Goal: Find specific page/section: Find specific page/section

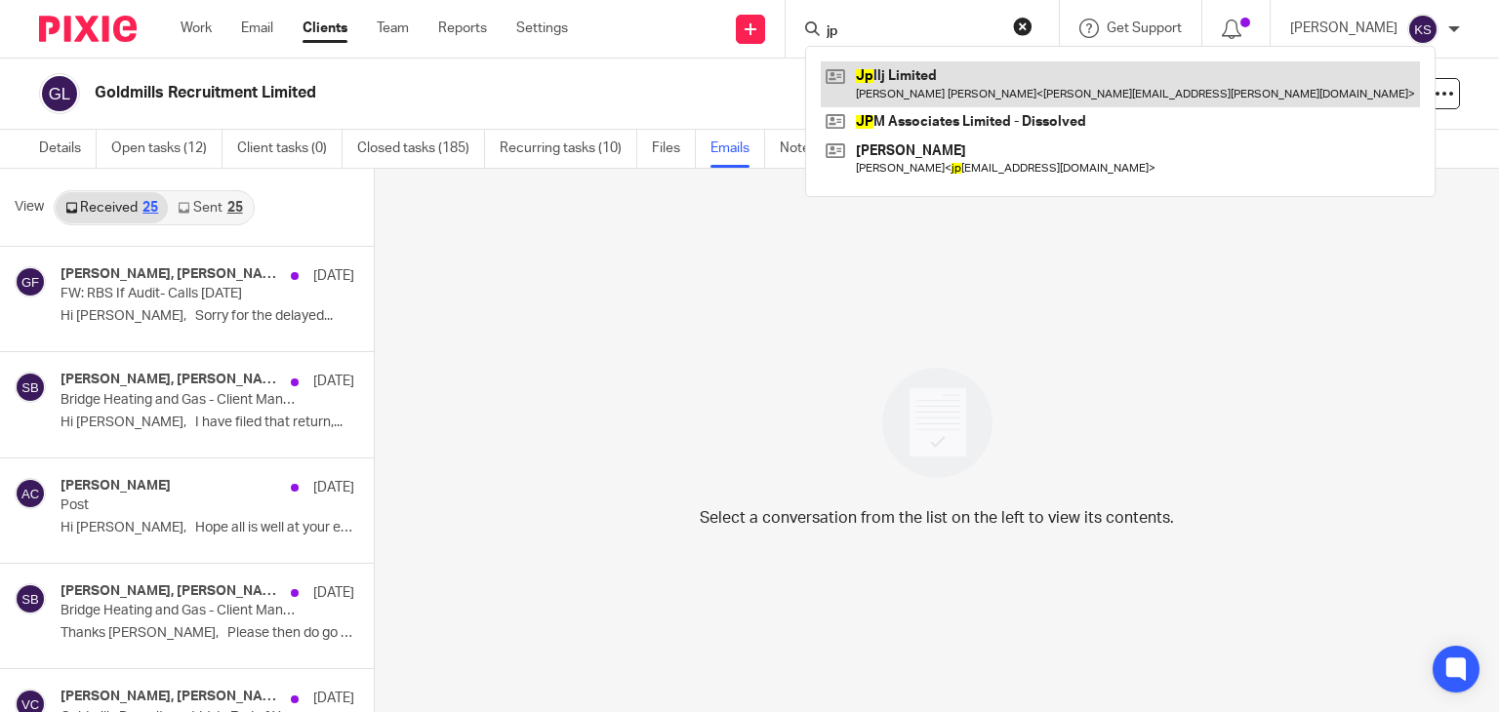
type input "jp"
click at [993, 75] on link at bounding box center [1120, 83] width 599 height 45
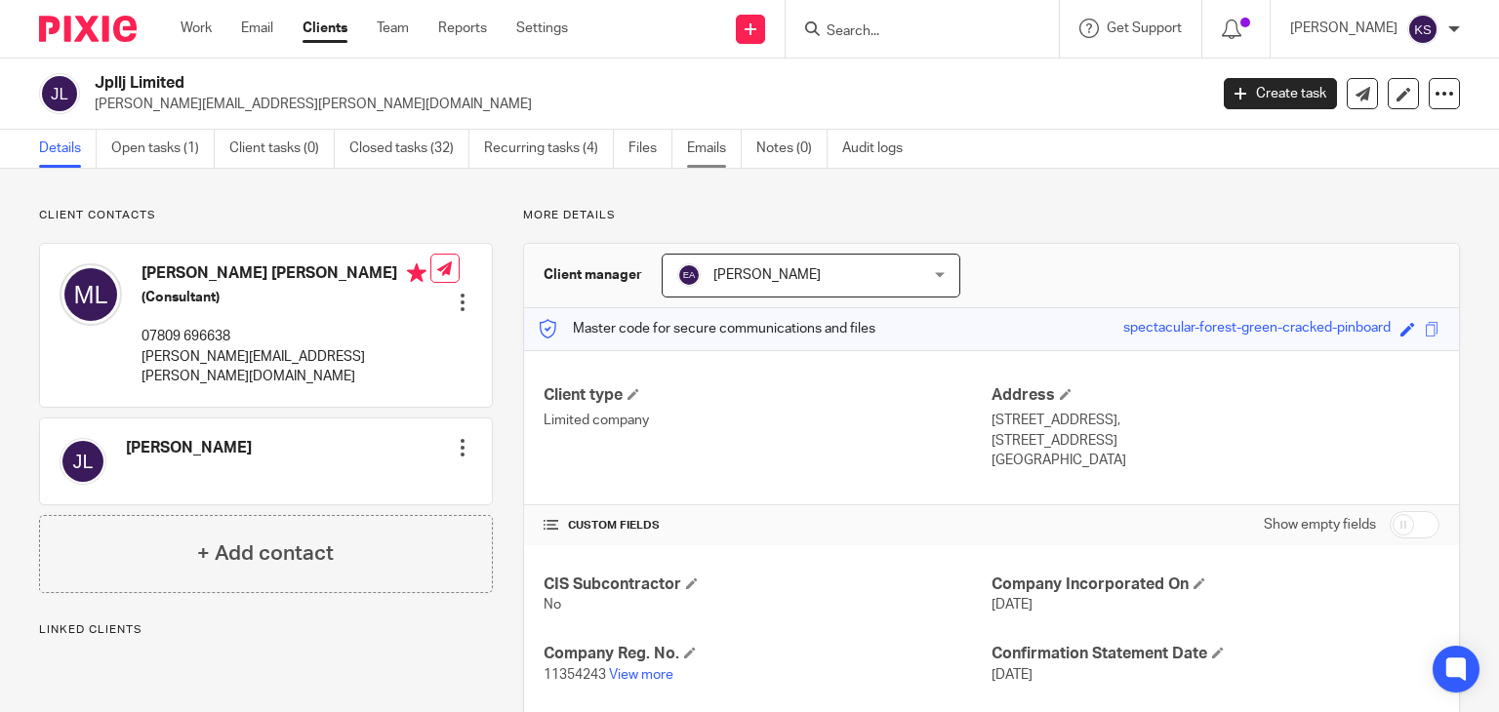
click at [729, 148] on link "Emails" at bounding box center [714, 149] width 55 height 38
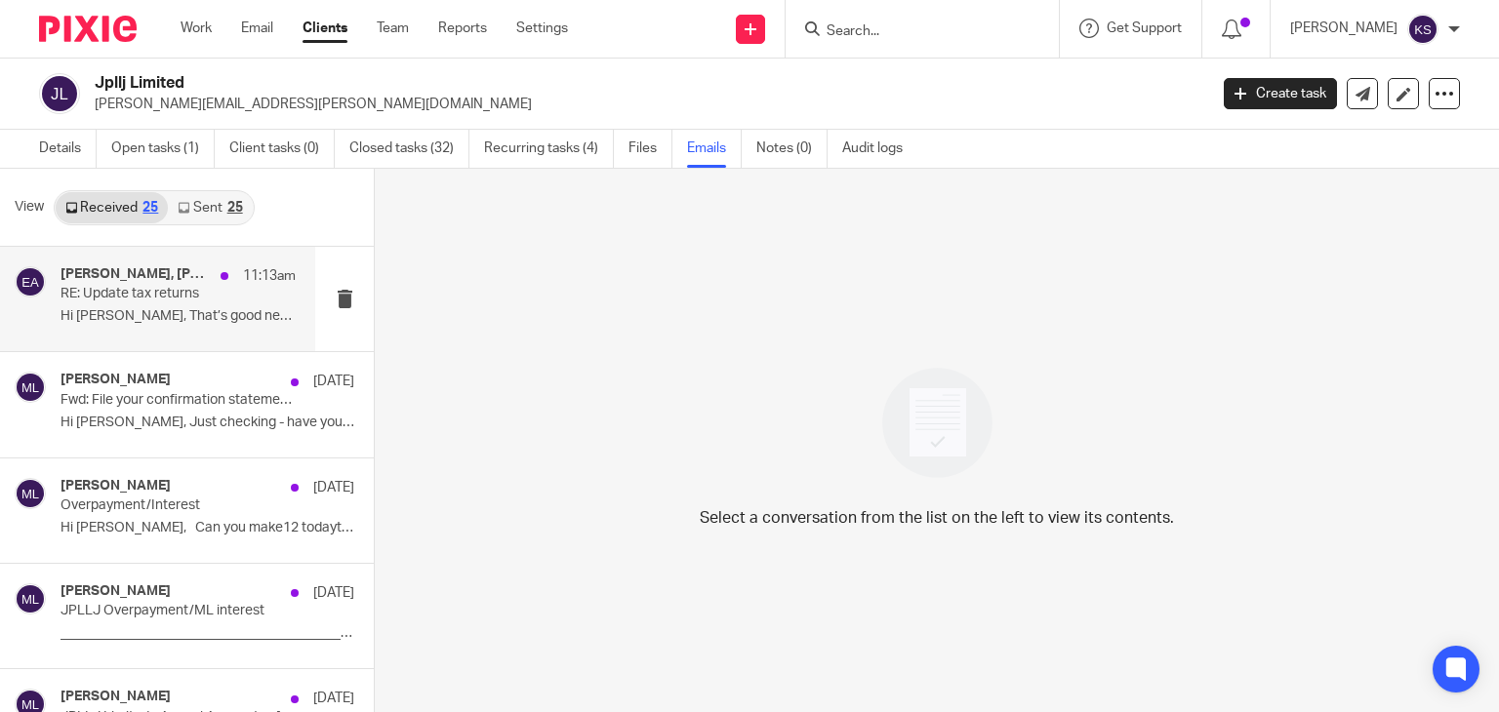
click at [208, 321] on p "Hi Eva, That’s good news. Thank you very..." at bounding box center [178, 316] width 235 height 17
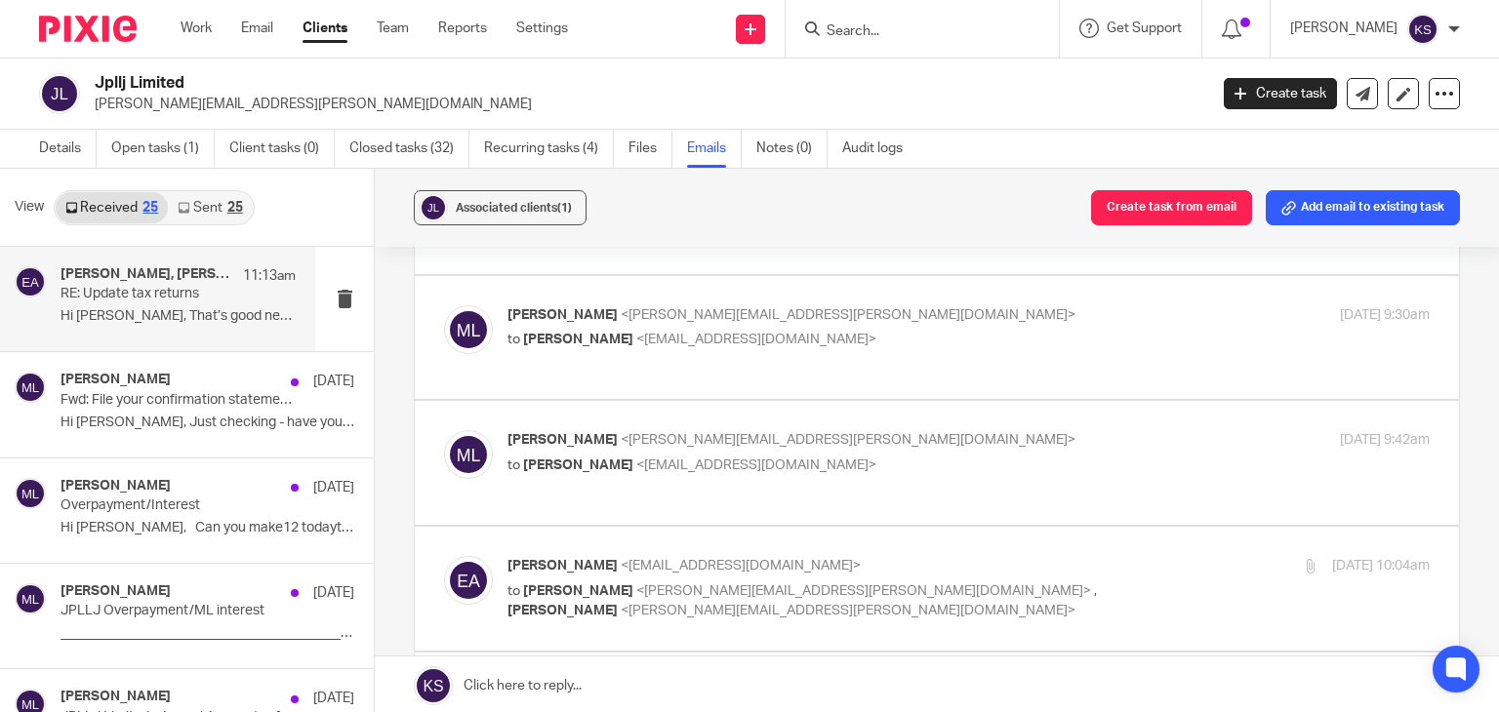
scroll to position [241, 0]
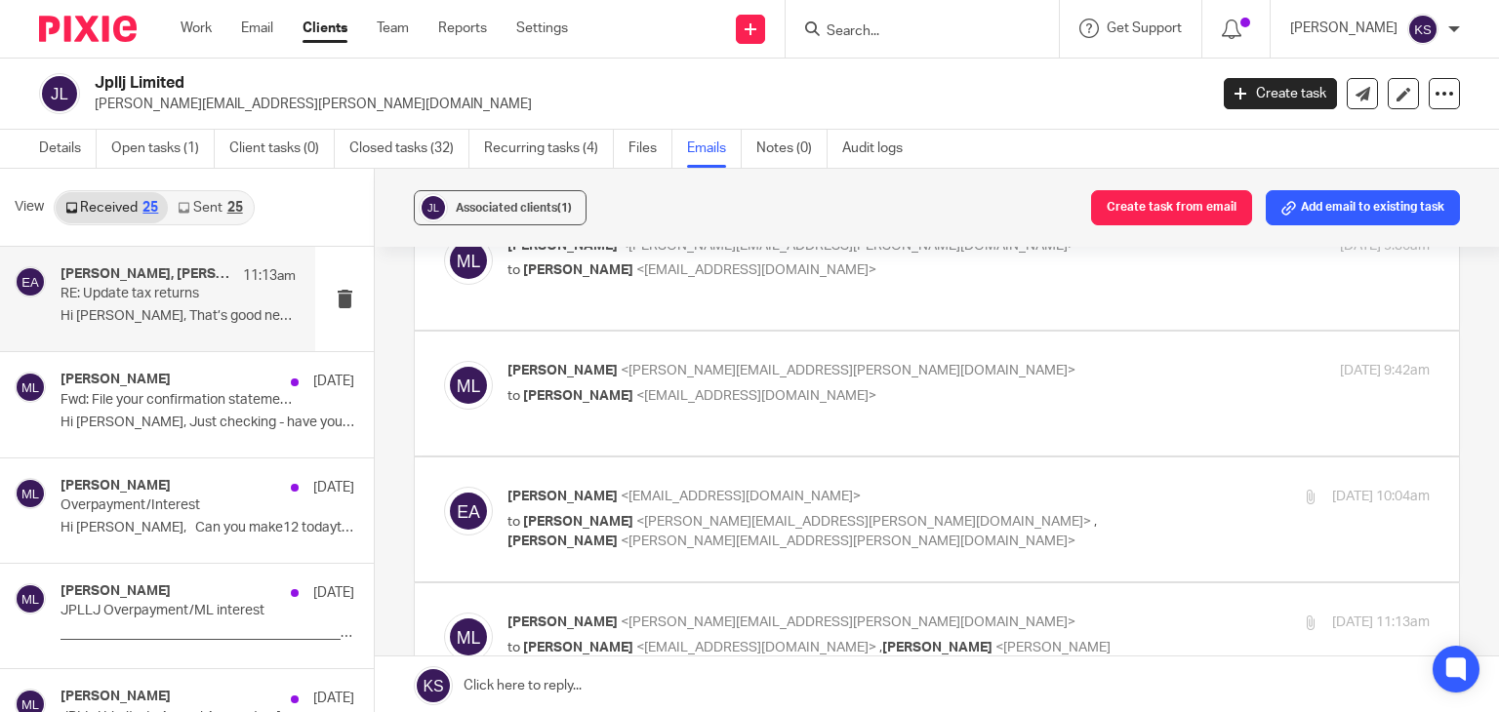
click at [799, 484] on label at bounding box center [937, 520] width 1044 height 124
click at [444, 486] on input "checkbox" at bounding box center [443, 486] width 1 height 1
checkbox input "true"
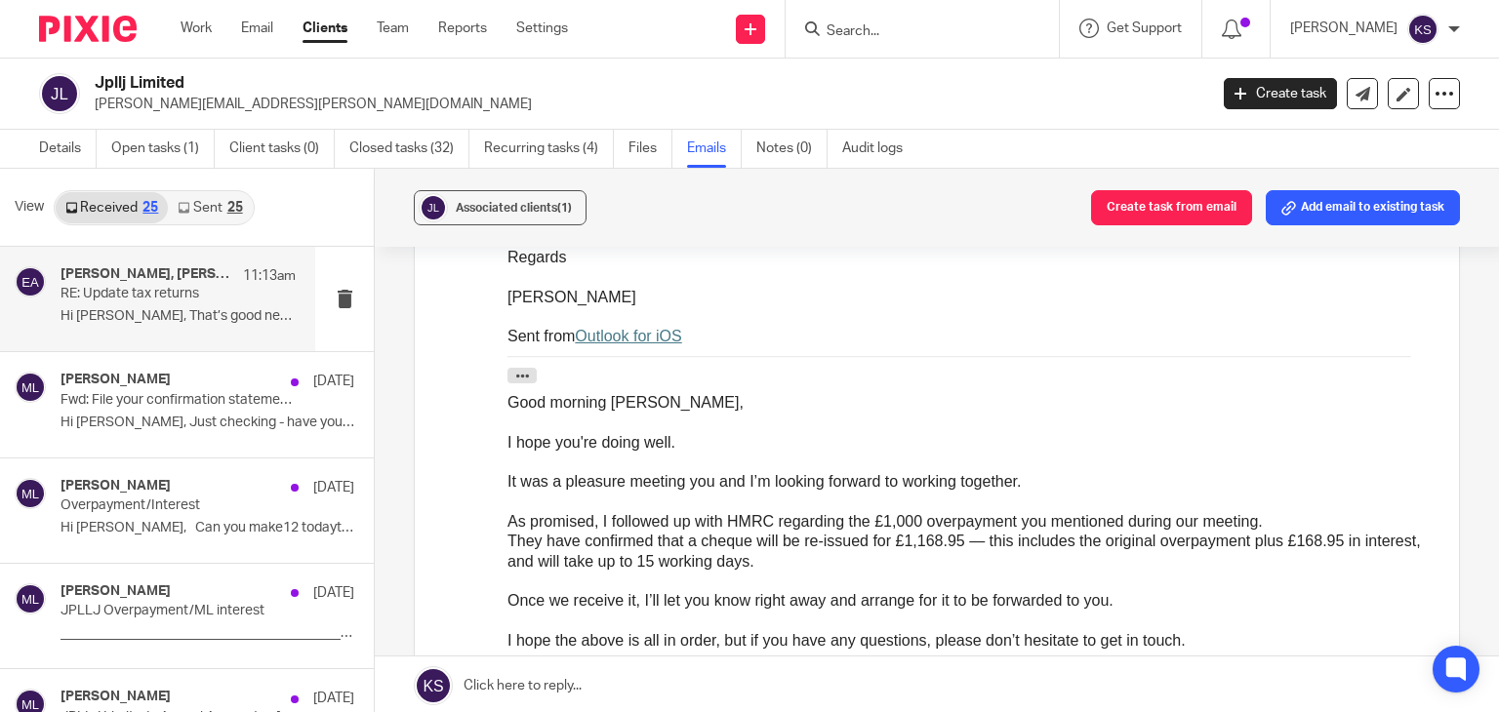
scroll to position [3640, 0]
click at [906, 31] on input "Search" at bounding box center [913, 32] width 176 height 18
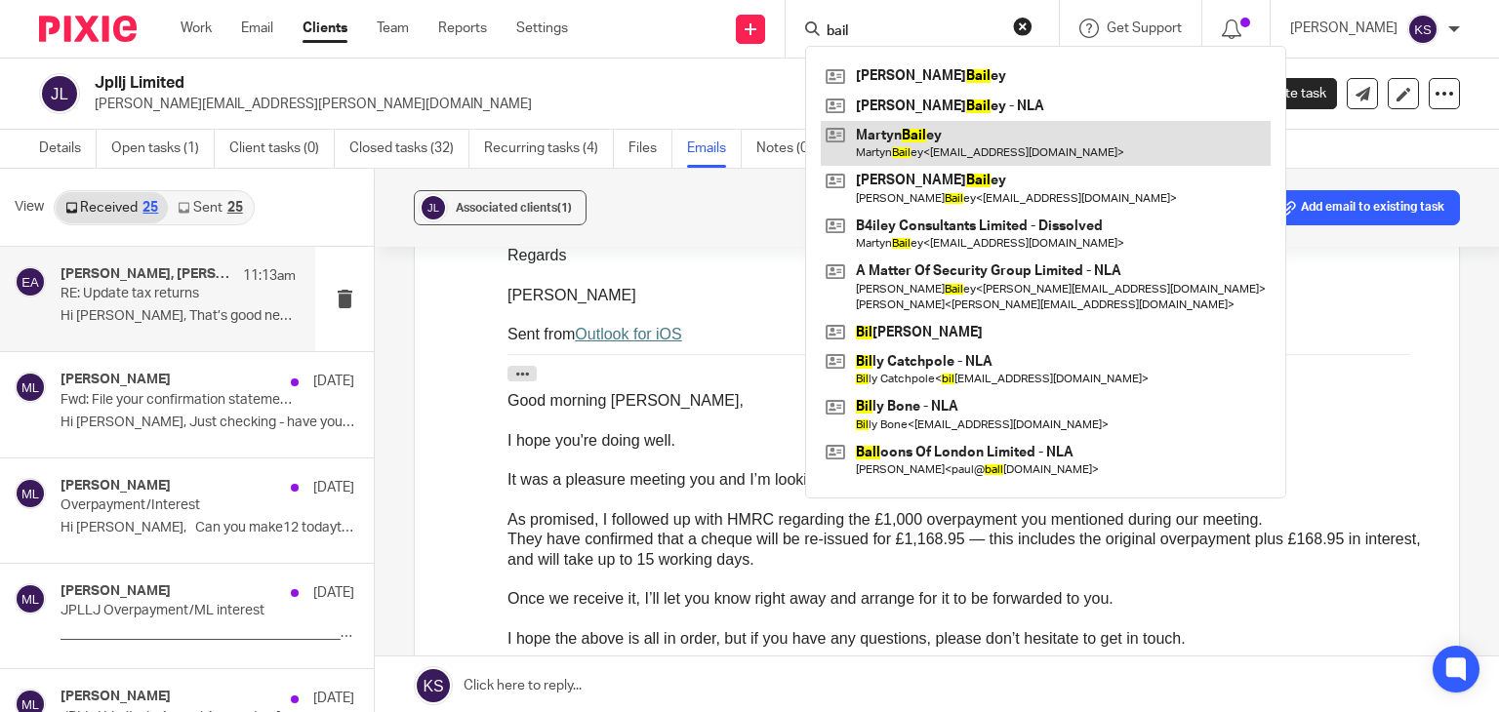
type input "bail"
click at [940, 145] on link at bounding box center [1046, 143] width 450 height 45
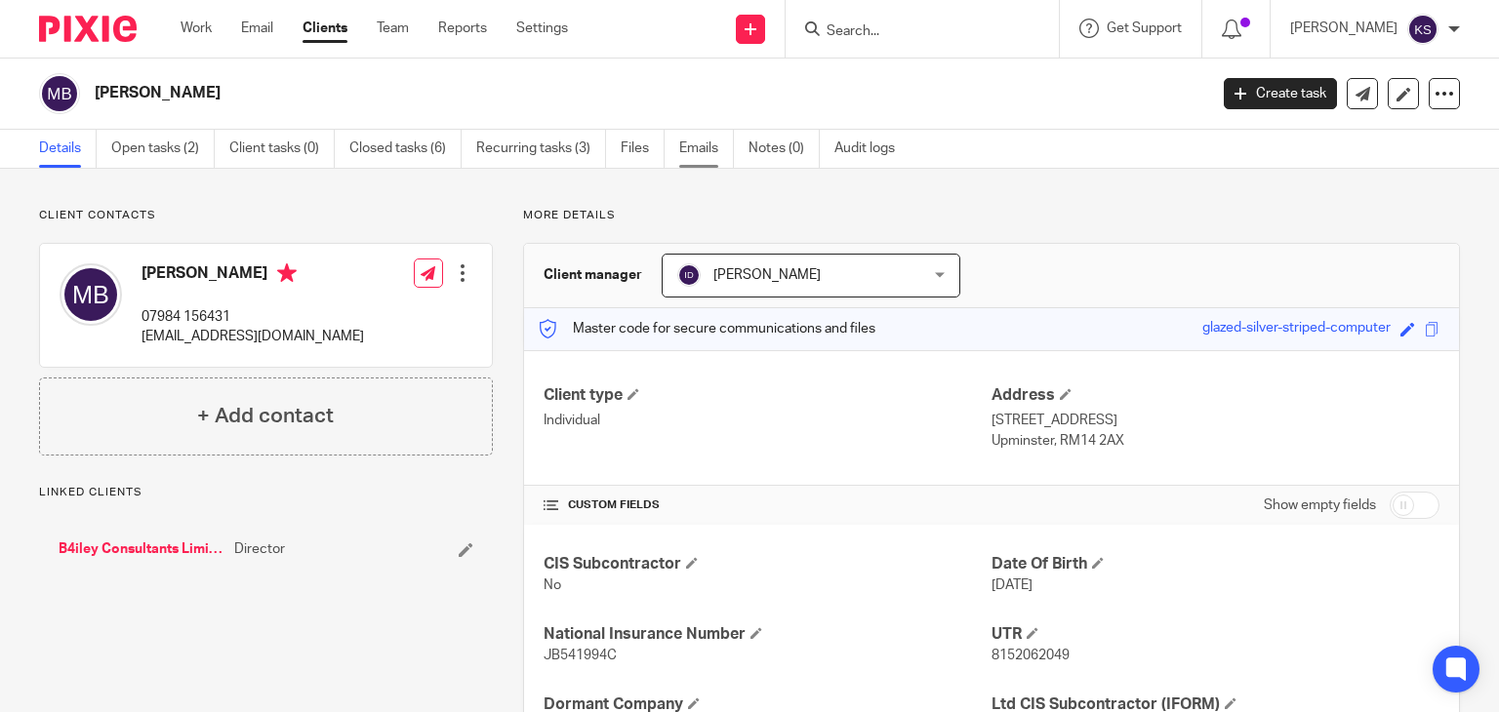
click at [710, 159] on link "Emails" at bounding box center [706, 149] width 55 height 38
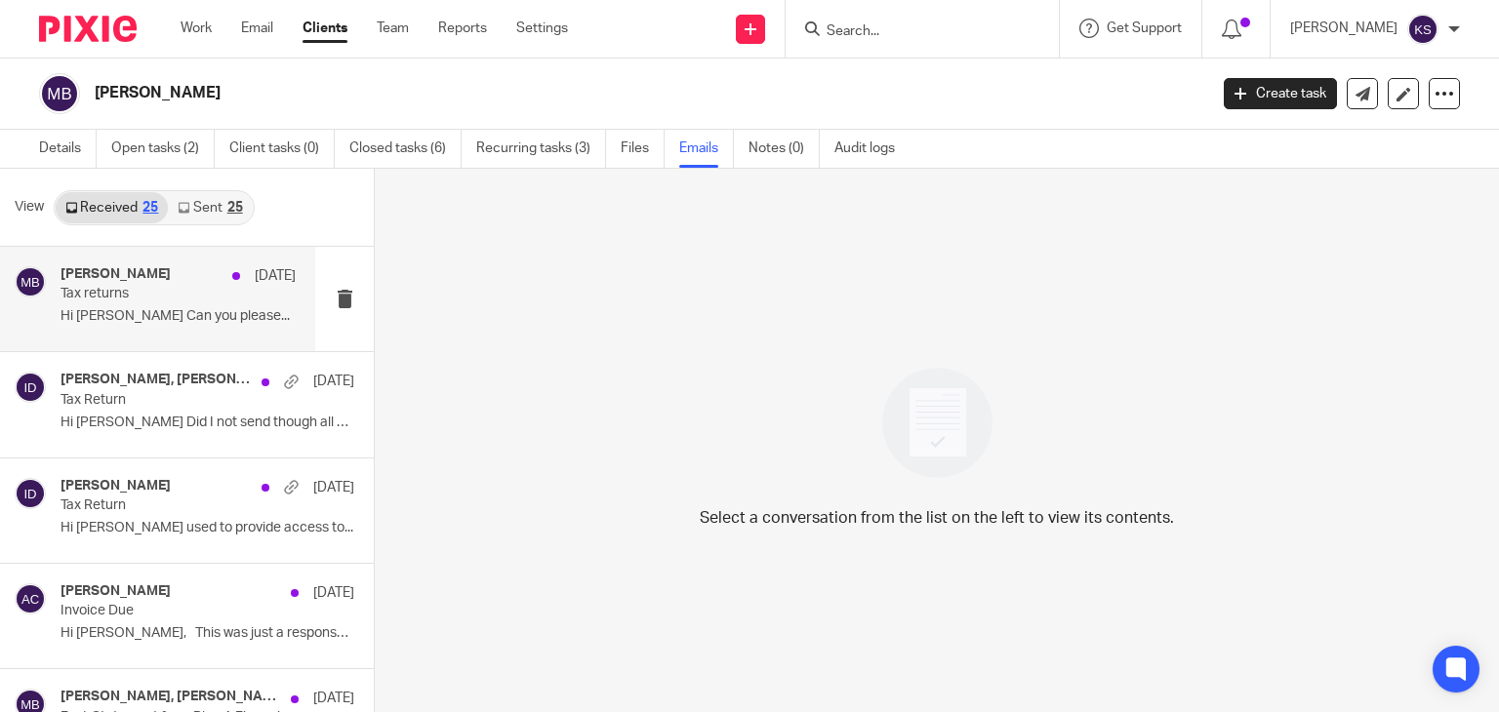
click at [156, 317] on p "Hi Ian Can you please..." at bounding box center [178, 316] width 235 height 17
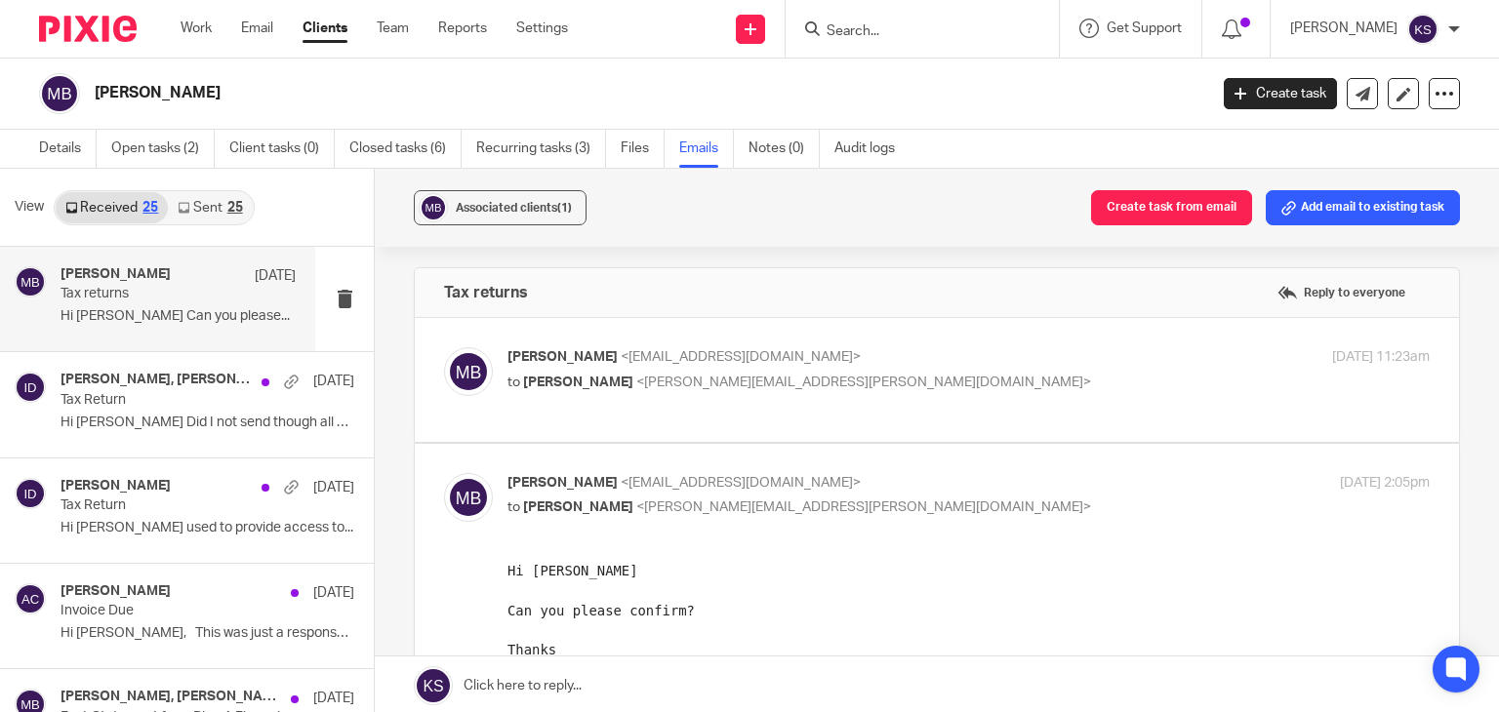
scroll to position [2, 0]
click at [808, 389] on p "to Ian Douglas <ian.douglas@plan-a.co.uk>" at bounding box center [814, 385] width 615 height 20
checkbox input "true"
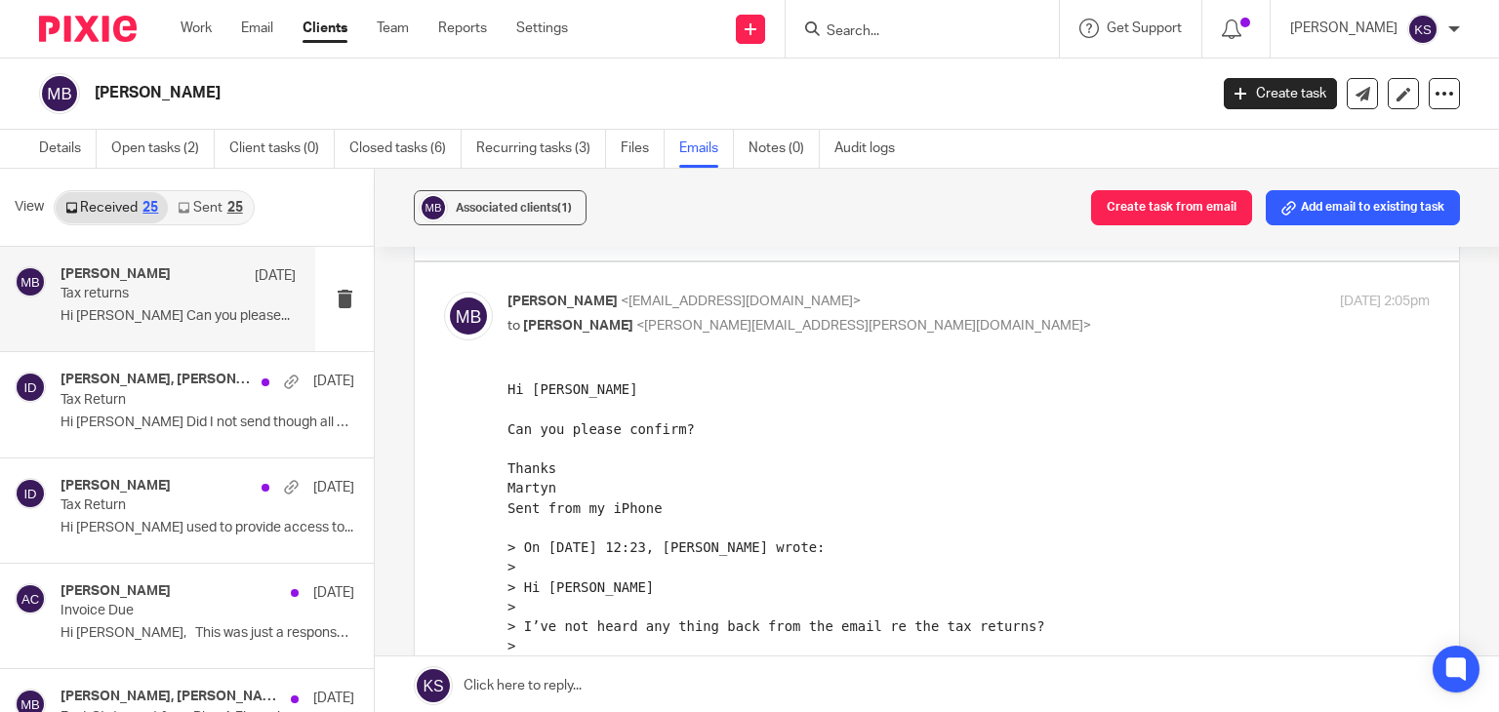
scroll to position [437, 0]
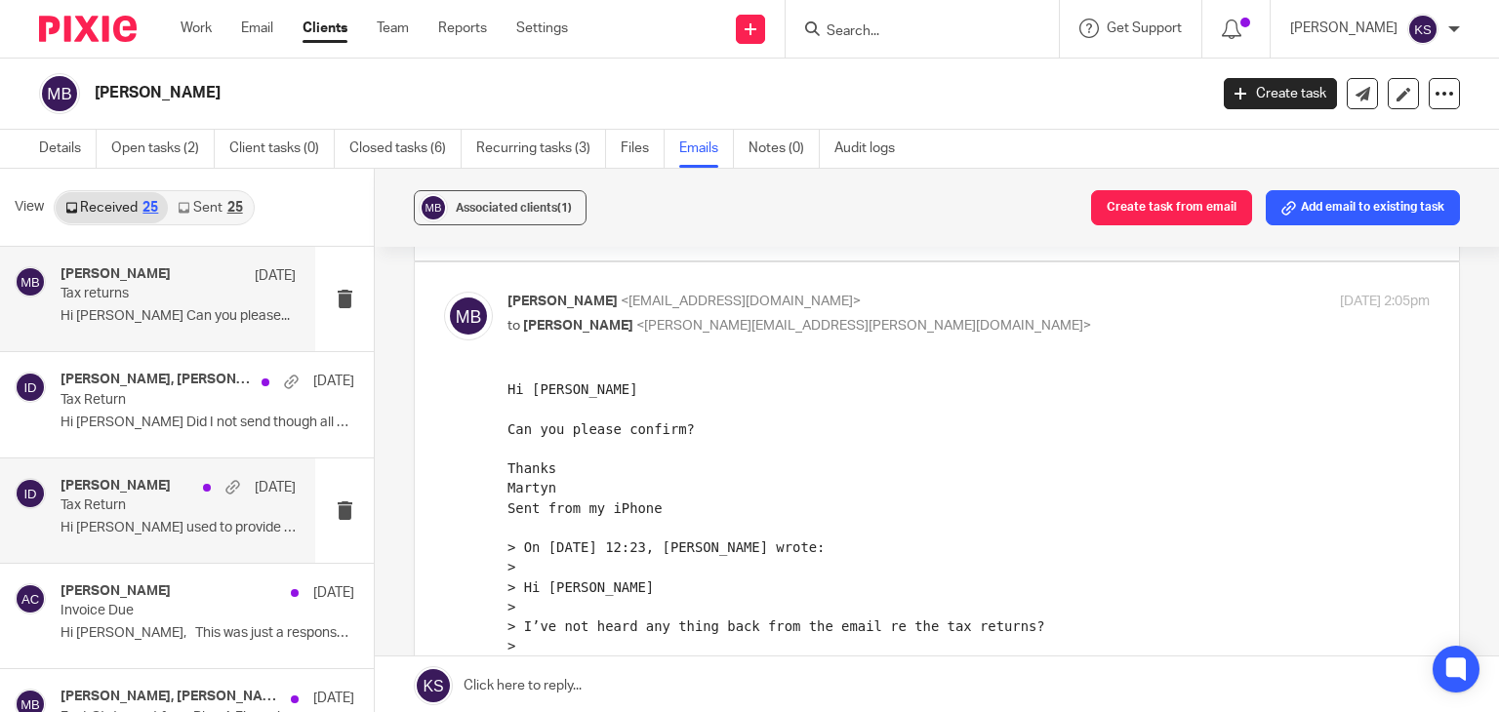
drag, startPoint x: 755, startPoint y: 434, endPoint x: 175, endPoint y: 497, distance: 584.0
click at [175, 497] on div "Ian Douglas 17 Apr" at bounding box center [178, 488] width 235 height 20
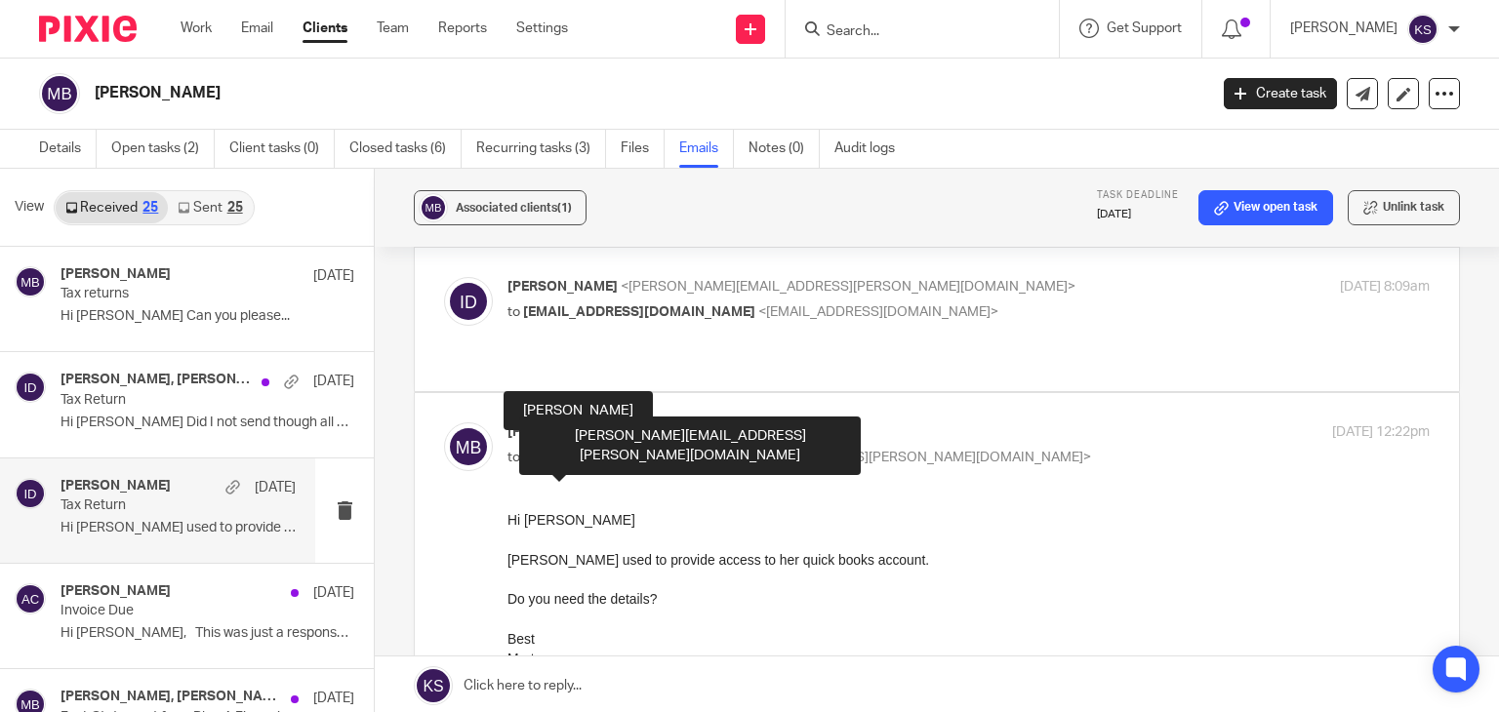
scroll to position [38, 0]
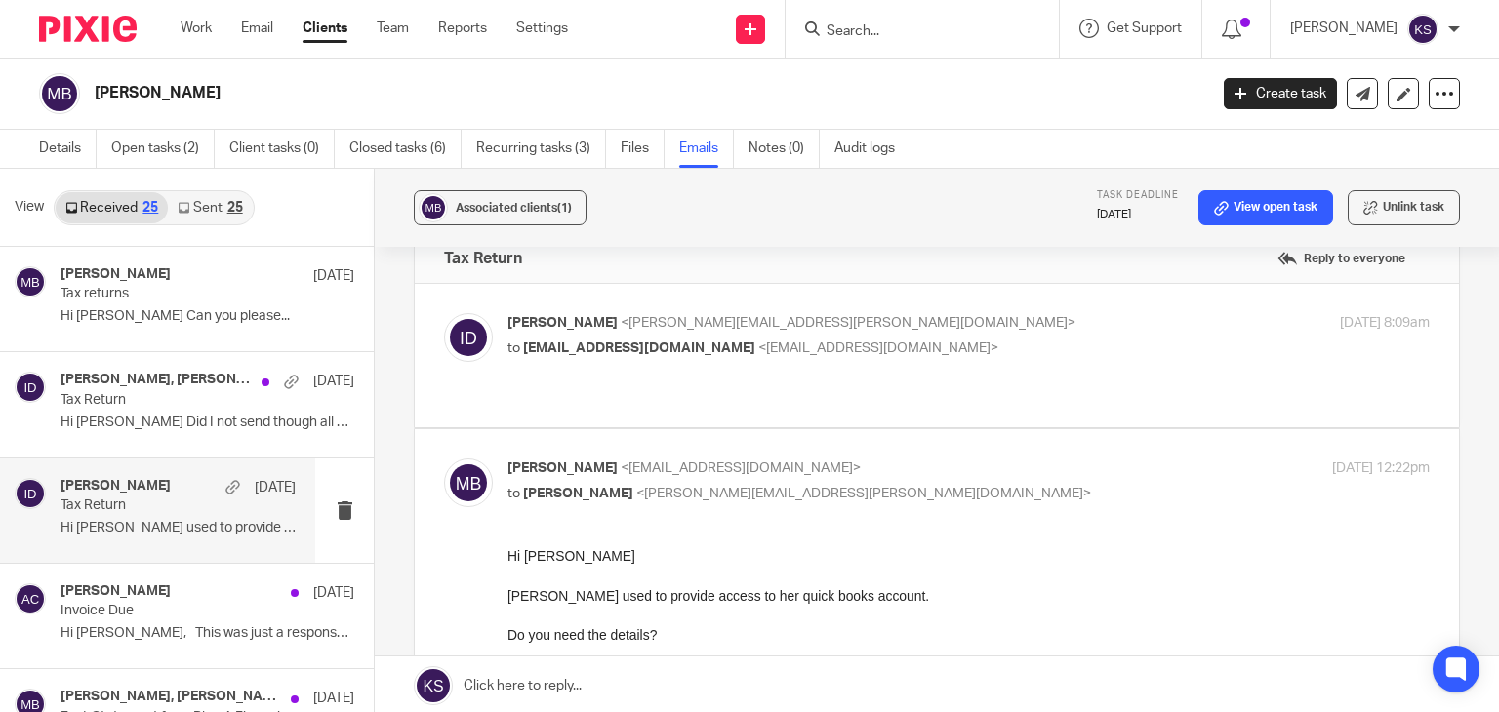
click at [744, 356] on p "to martynbailey@hotmail.com <martynbailey@hotmail.com>" at bounding box center [814, 349] width 615 height 20
checkbox input "true"
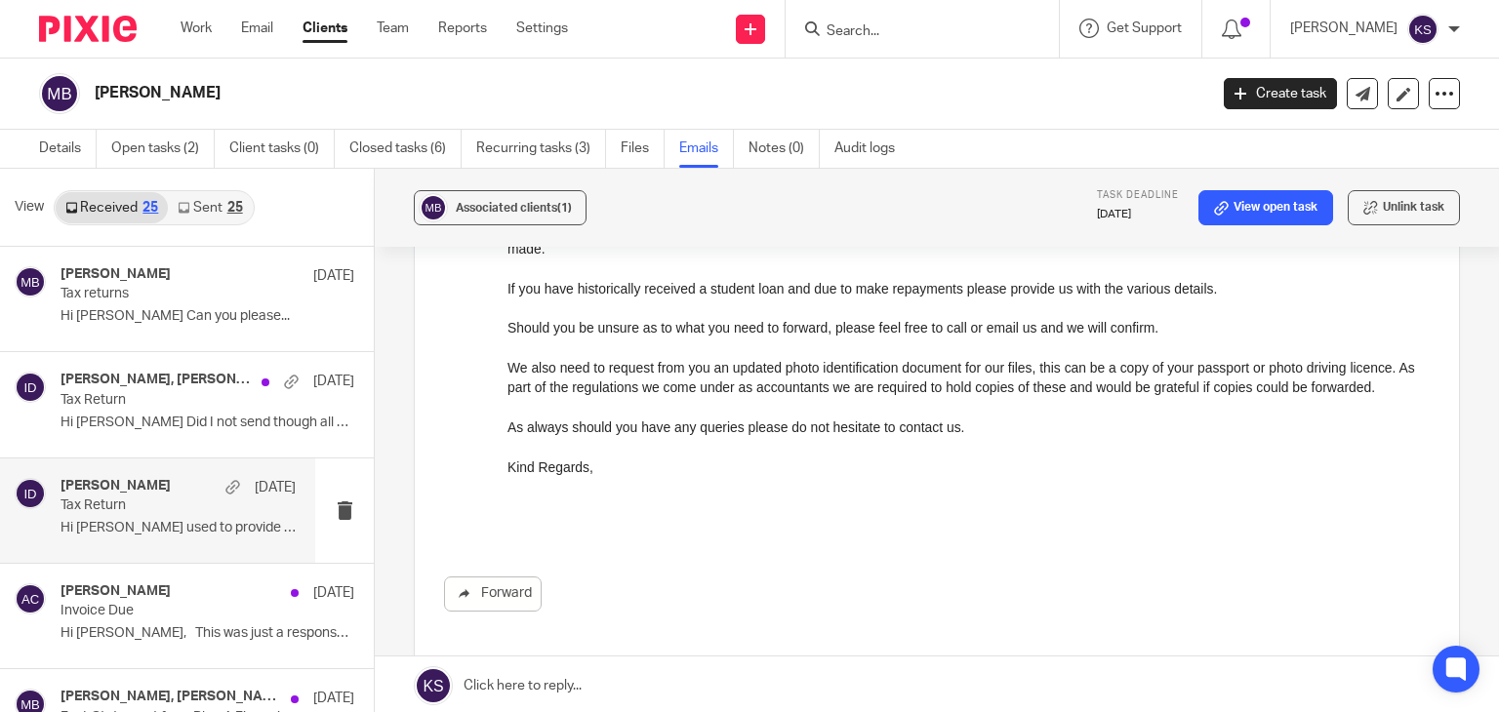
scroll to position [520, 0]
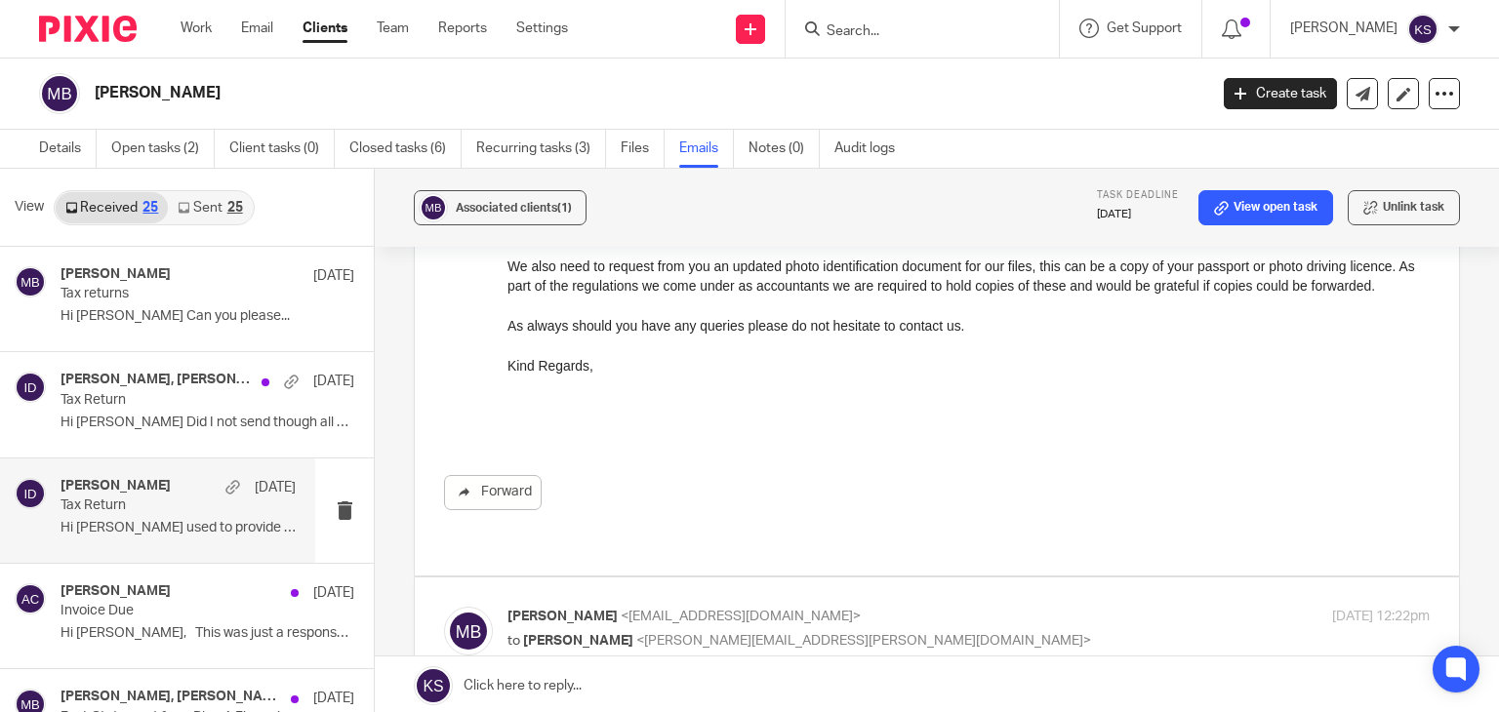
click at [874, 26] on input "Search" at bounding box center [913, 32] width 176 height 18
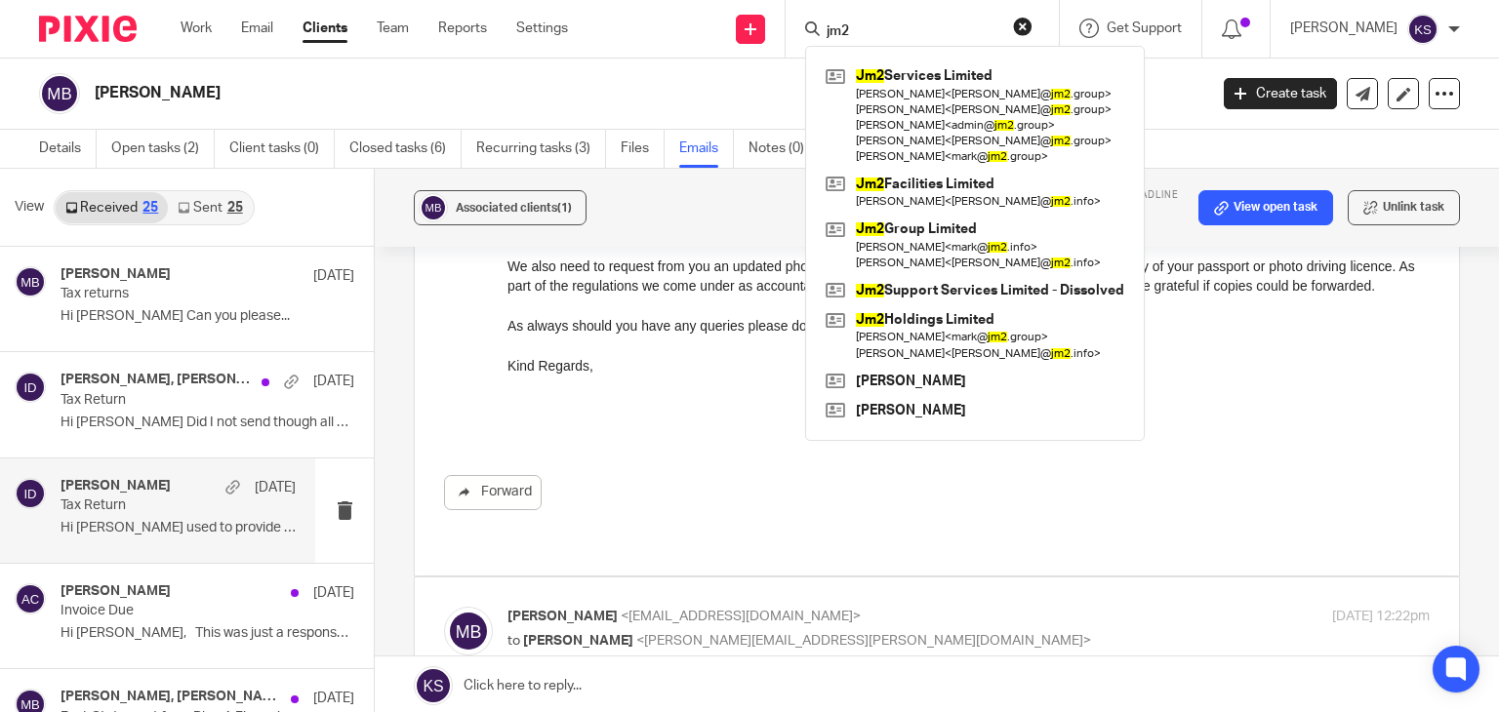
type input "jm2"
click button "submit" at bounding box center [0, 0] width 0 height 0
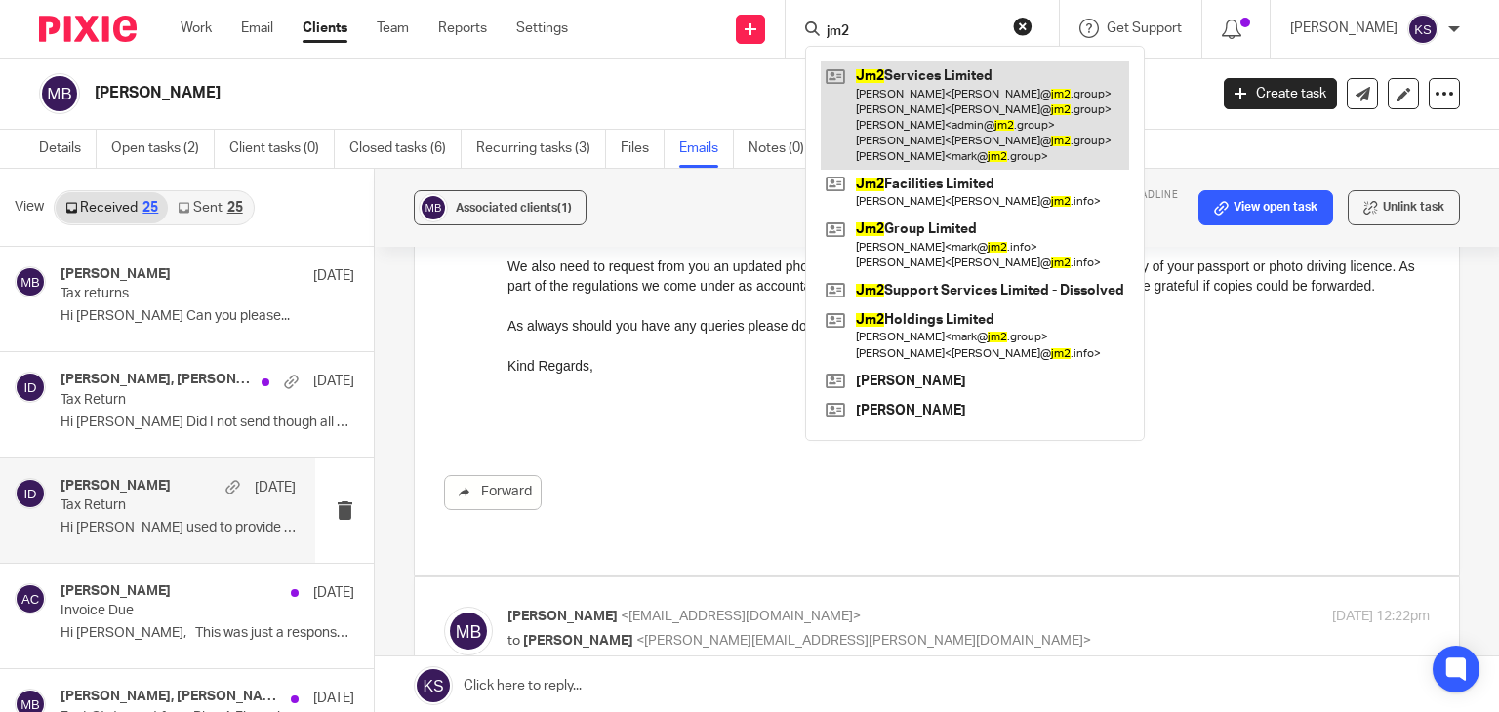
click at [925, 79] on link at bounding box center [975, 115] width 308 height 108
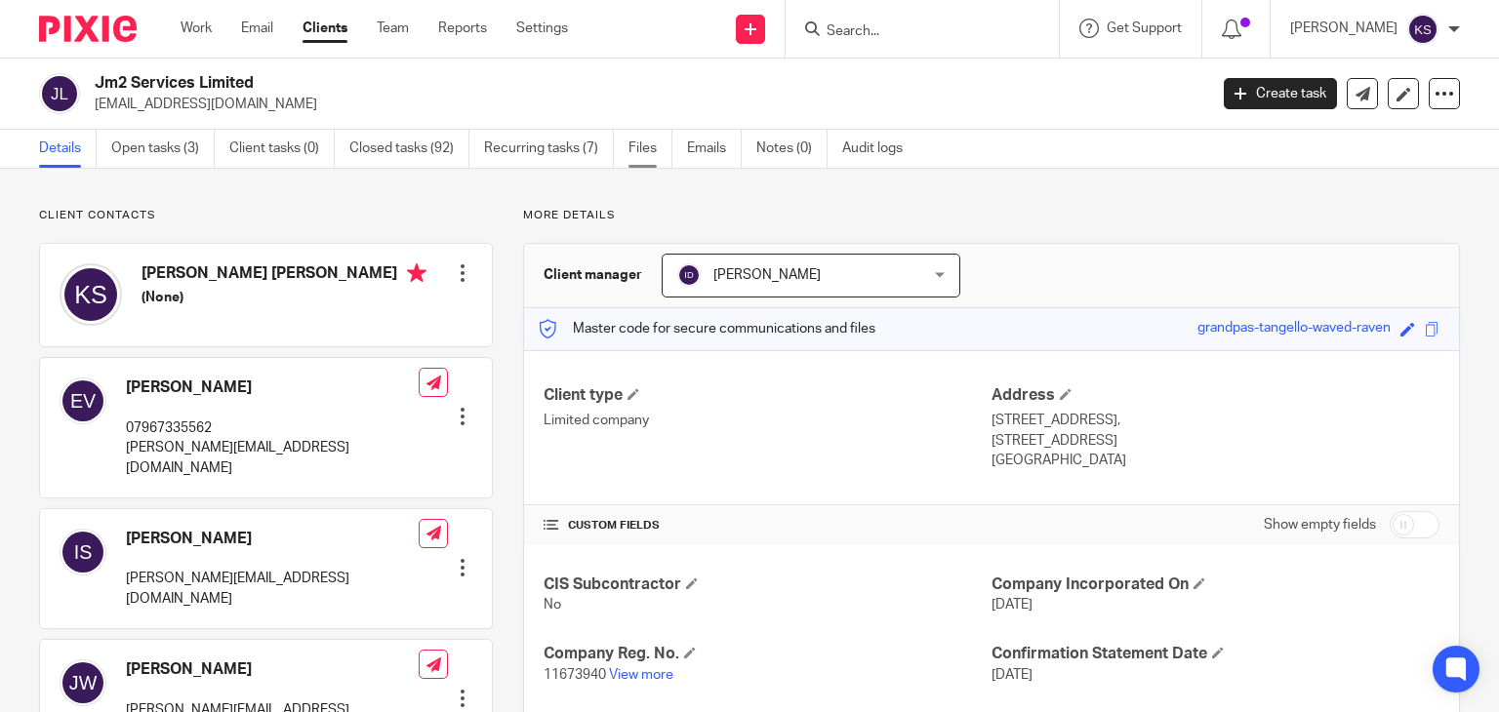
click at [636, 143] on link "Files" at bounding box center [650, 149] width 44 height 38
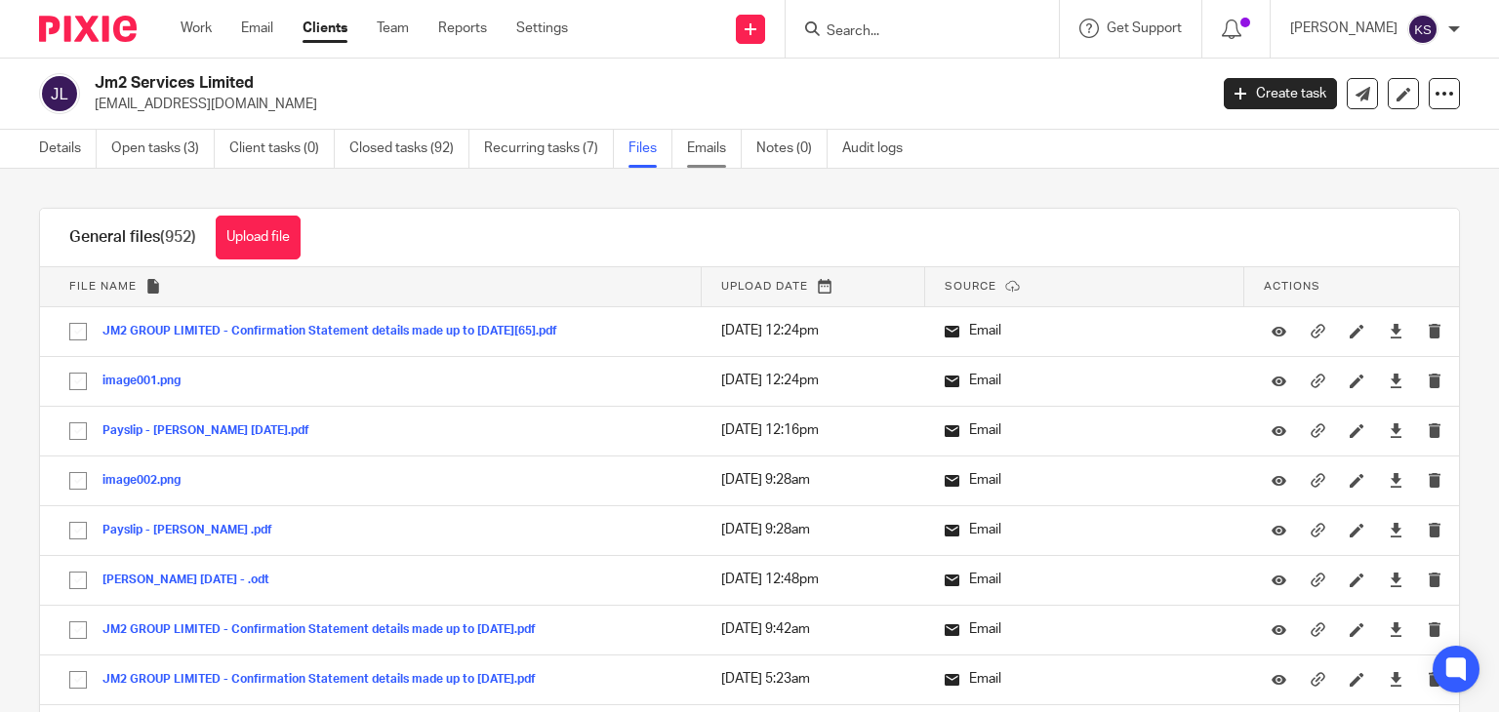
click at [706, 148] on link "Emails" at bounding box center [714, 149] width 55 height 38
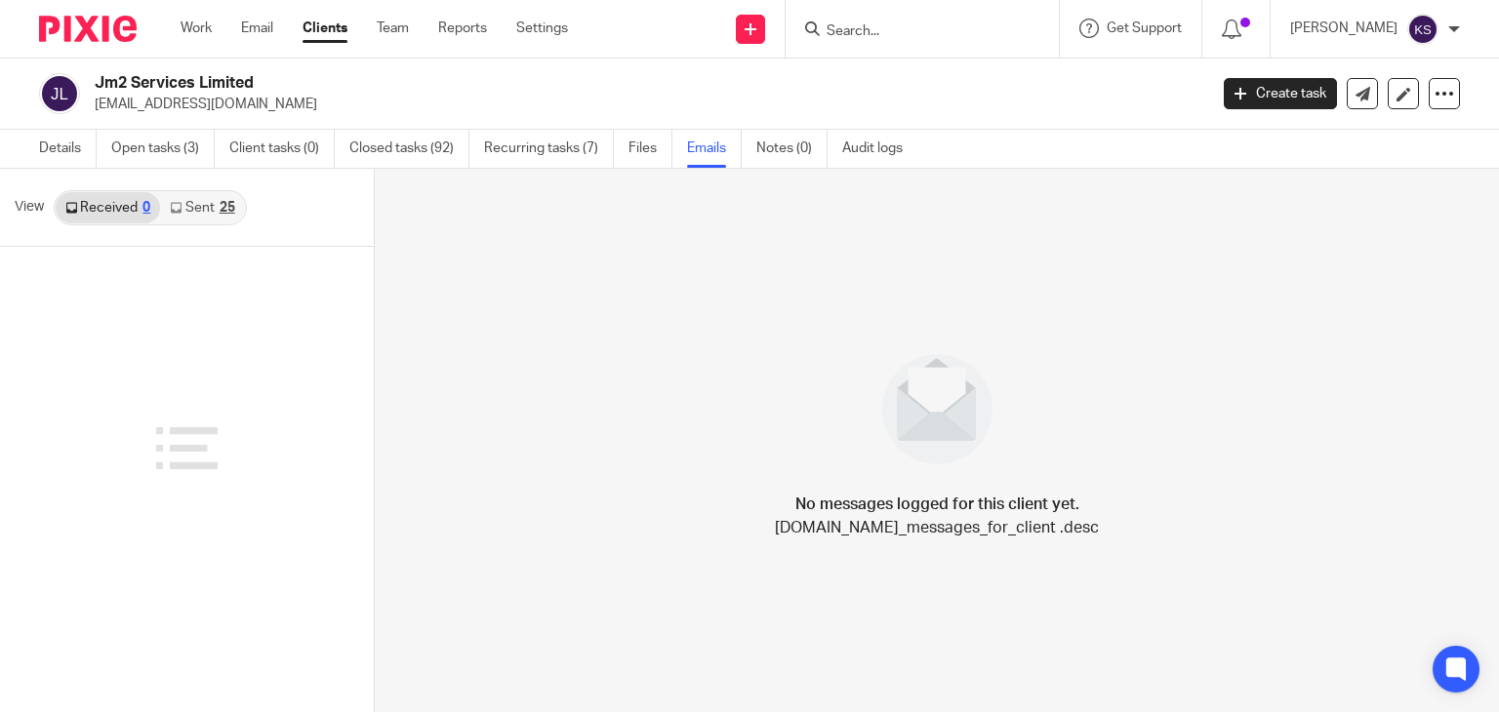
click at [191, 208] on link "Sent 25" at bounding box center [202, 207] width 84 height 31
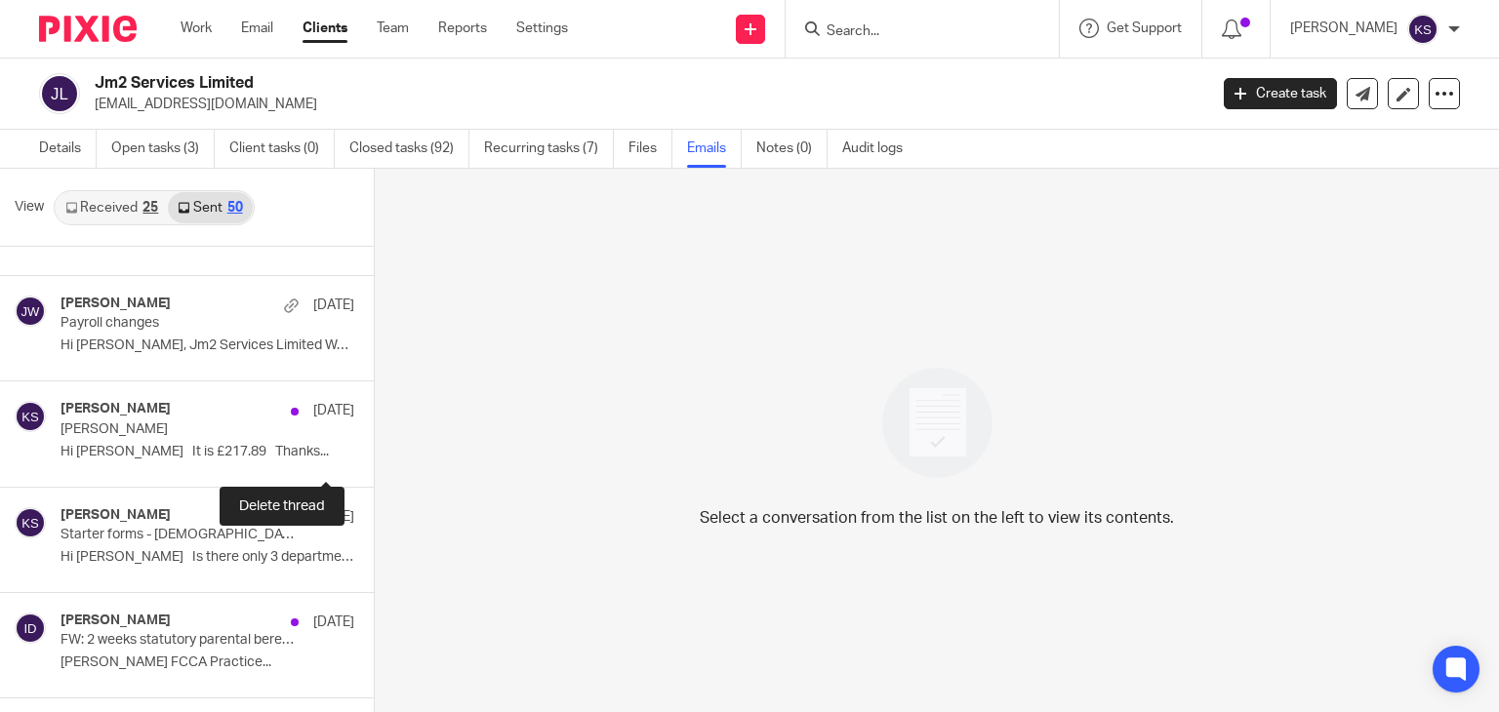
scroll to position [3997, 0]
click at [896, 36] on input "Search" at bounding box center [913, 32] width 176 height 18
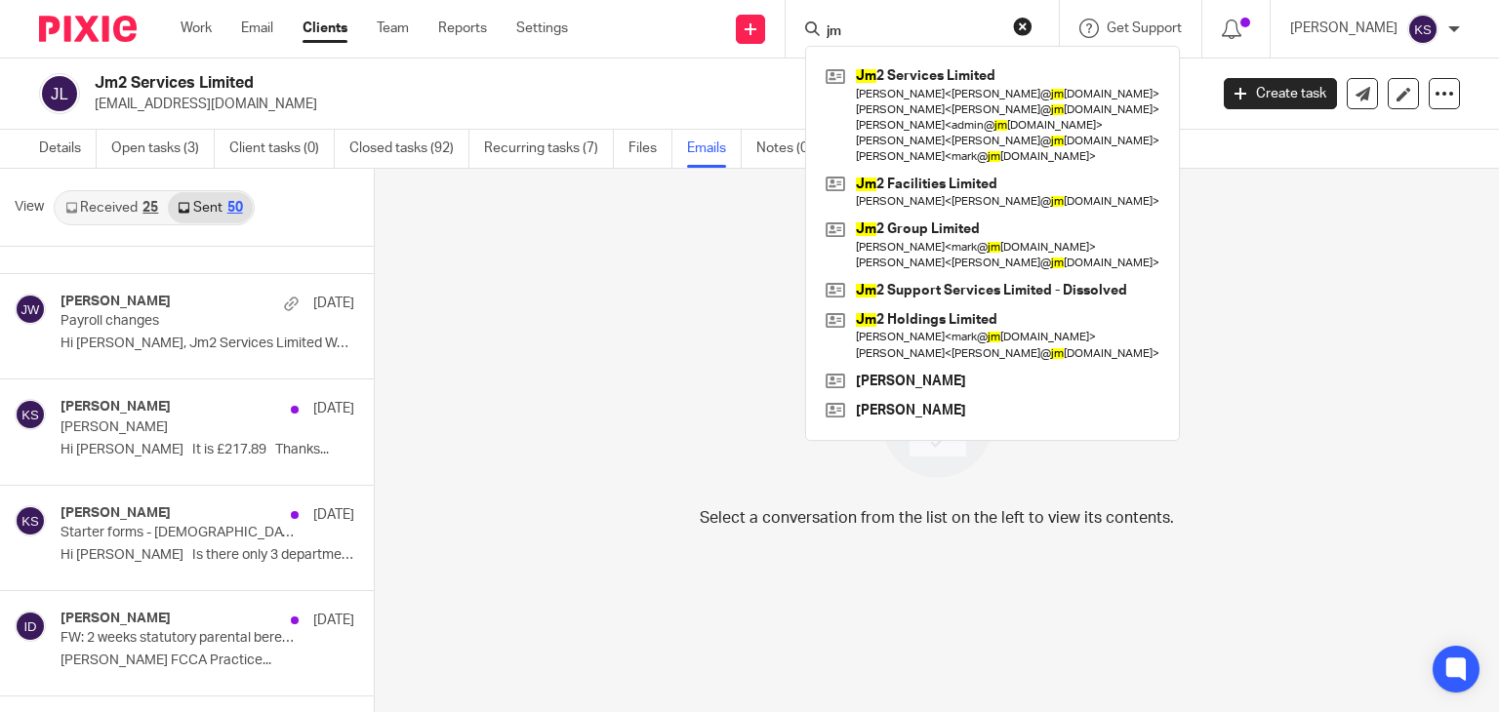
type input "j"
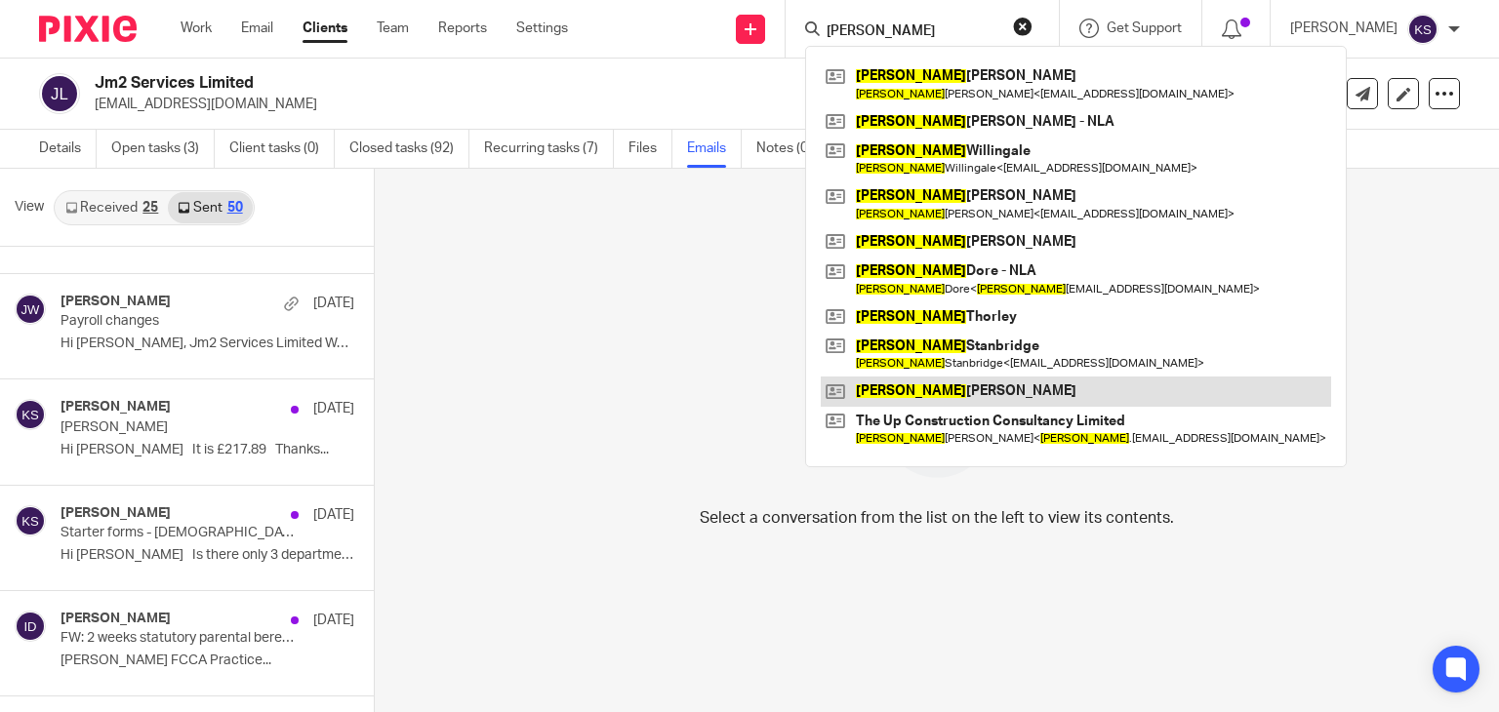
type input "kevin"
click at [941, 398] on link at bounding box center [1076, 391] width 510 height 29
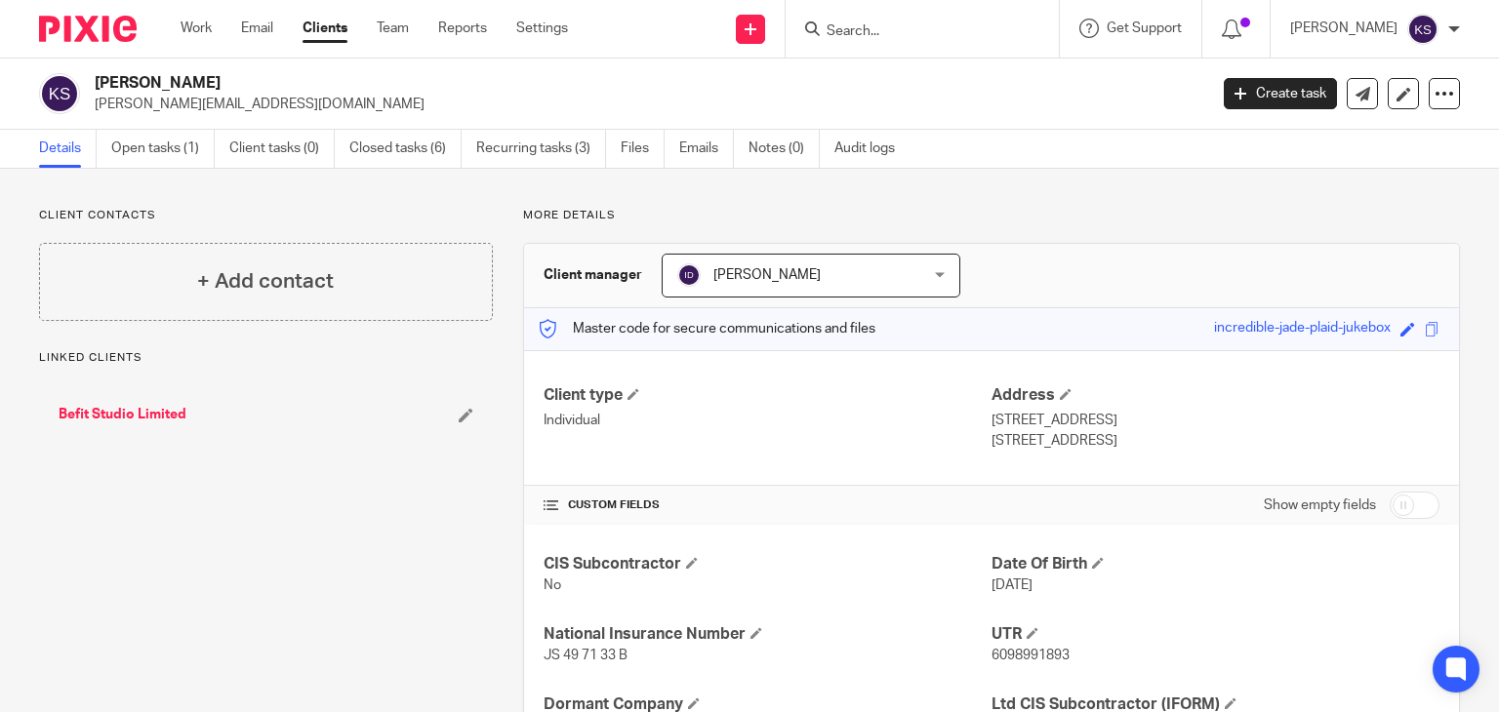
click at [943, 23] on input "Search" at bounding box center [913, 32] width 176 height 18
click at [943, 23] on input "s" at bounding box center [913, 32] width 176 height 18
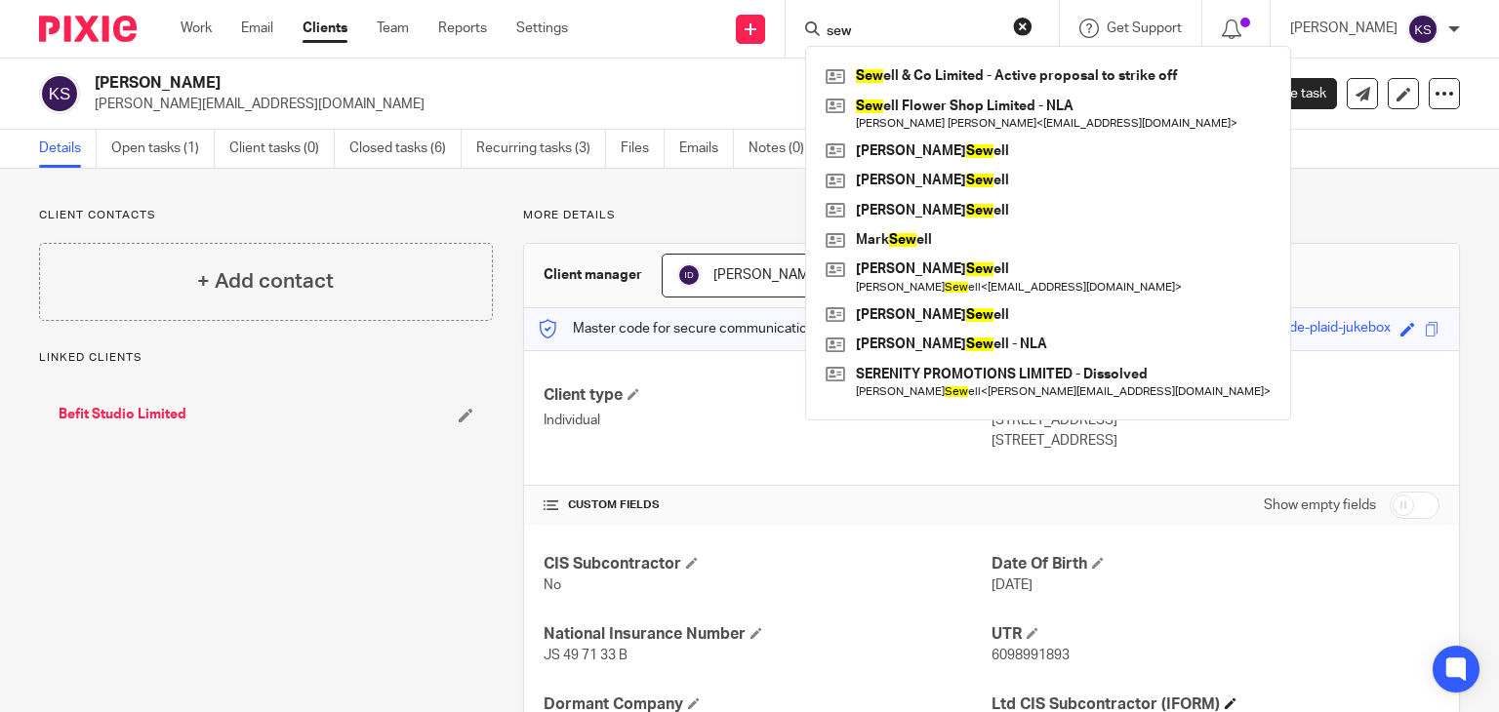
type input "sew"
